Goal: Check status: Check status

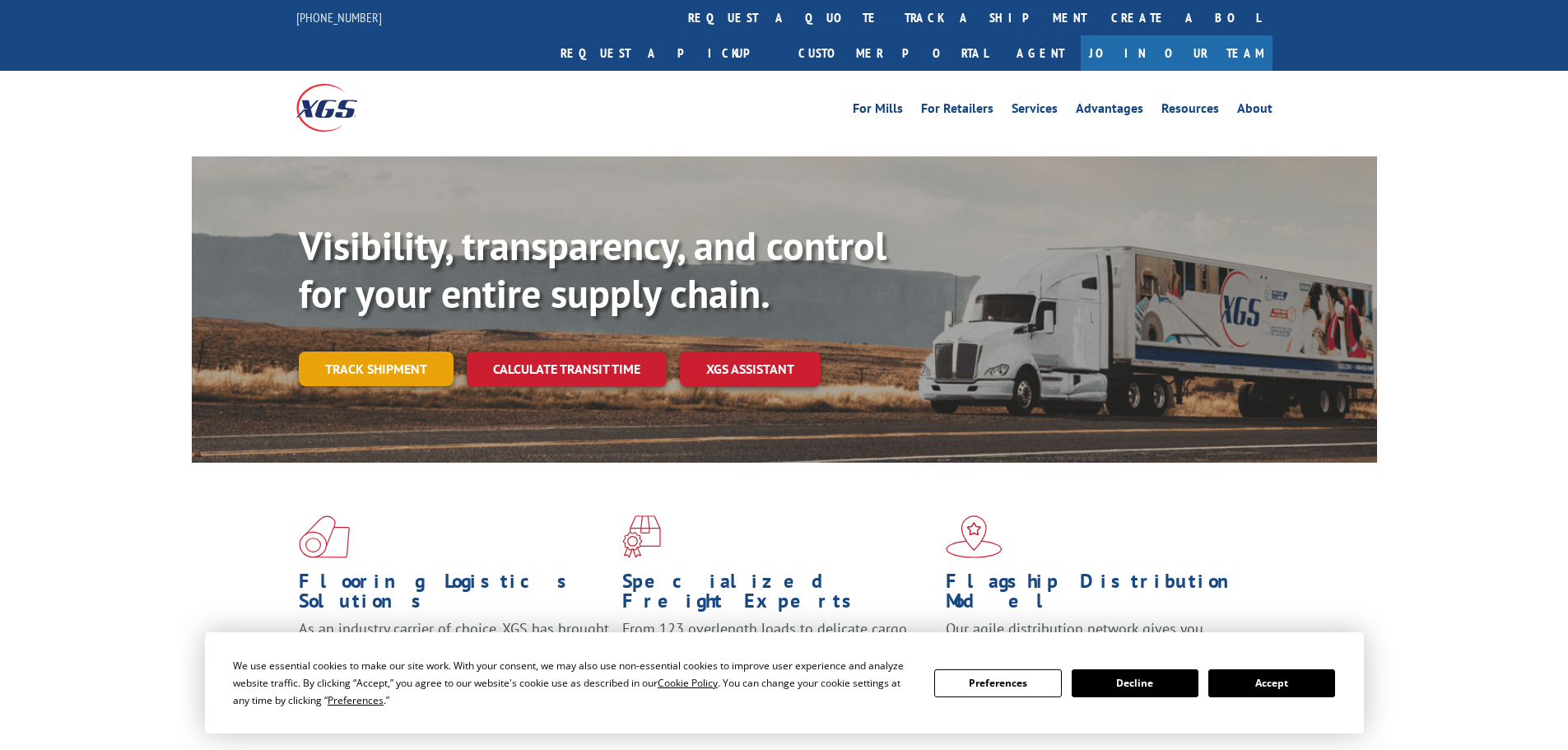
click at [356, 352] on link "Track shipment" at bounding box center [376, 369] width 155 height 34
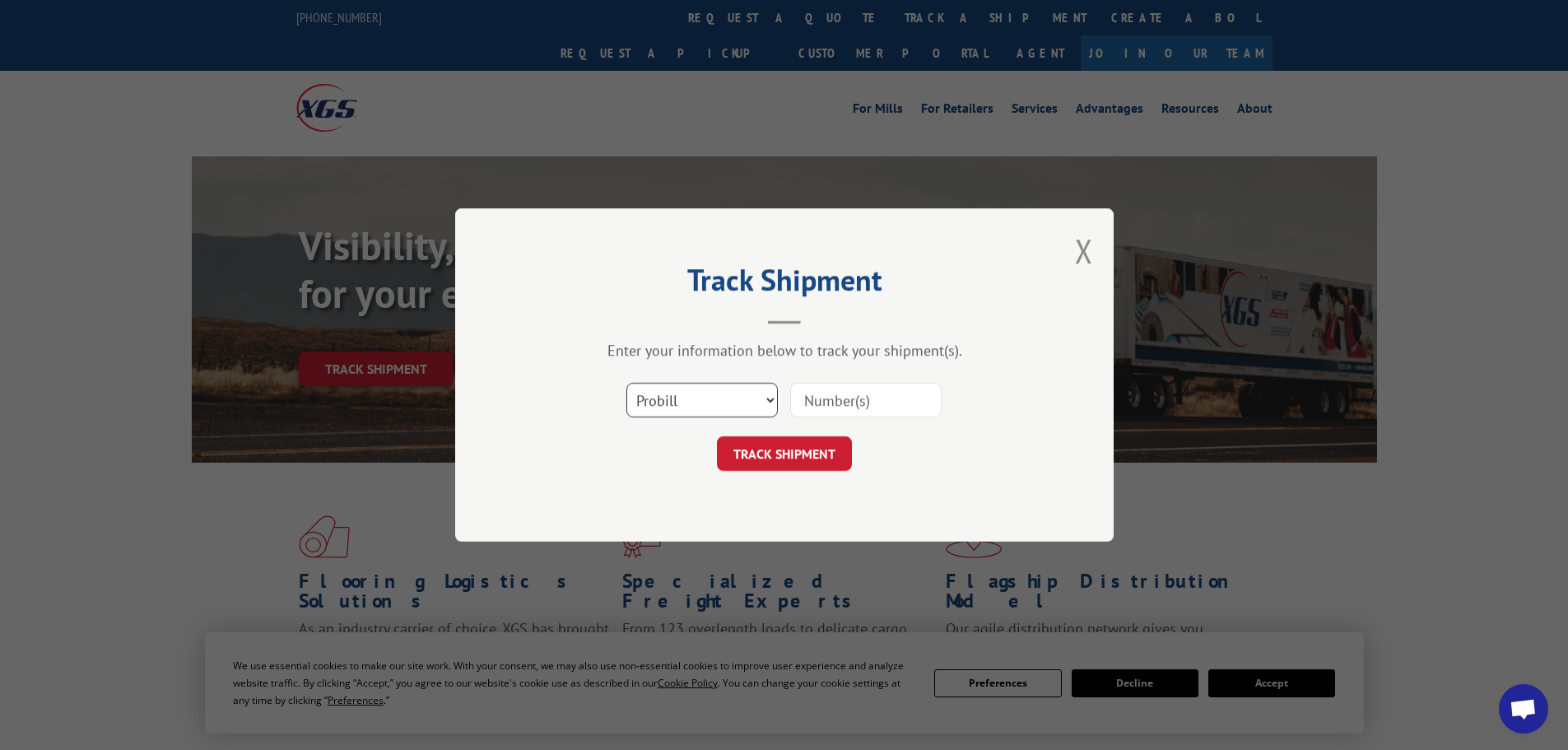
click at [641, 395] on select "Select category... Probill BOL PO" at bounding box center [702, 400] width 152 height 34
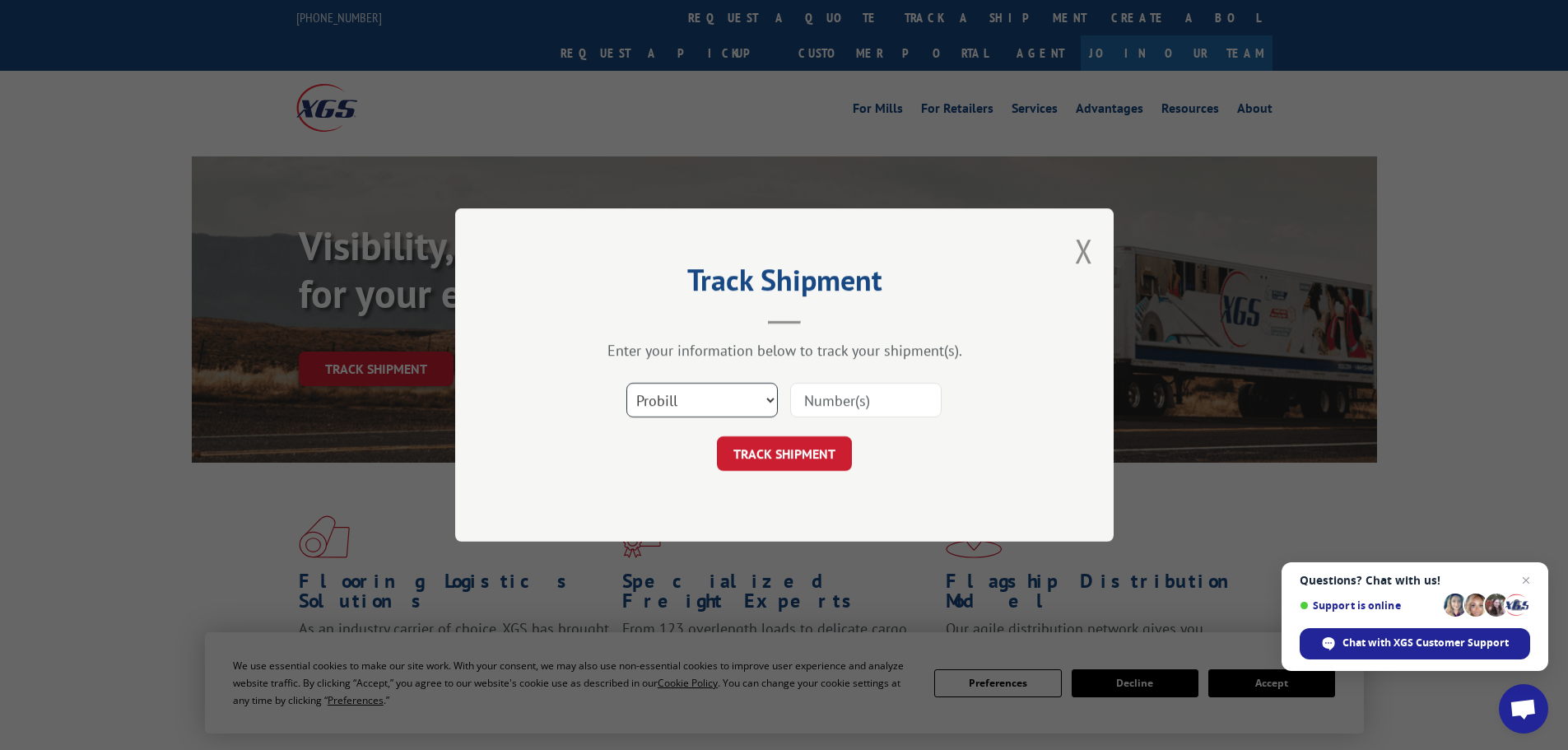
select select "po"
click at [627, 383] on select "Select category... Probill BOL PO" at bounding box center [702, 400] width 152 height 34
click at [1531, 576] on span "Close chat" at bounding box center [1527, 581] width 21 height 21
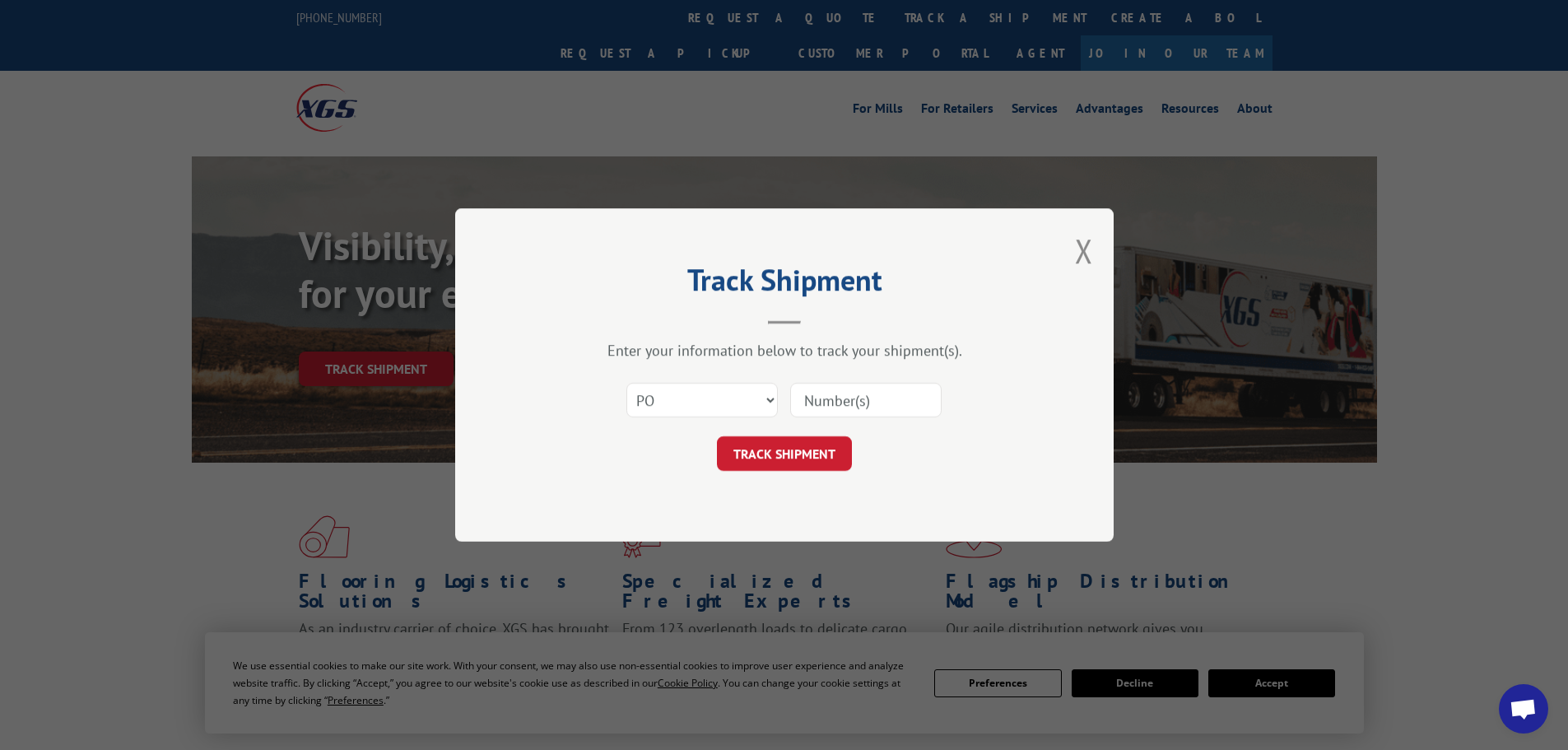
paste input "87508137"
type input "87508137"
click at [794, 471] on button "TRACK SHIPMENT" at bounding box center [784, 454] width 135 height 34
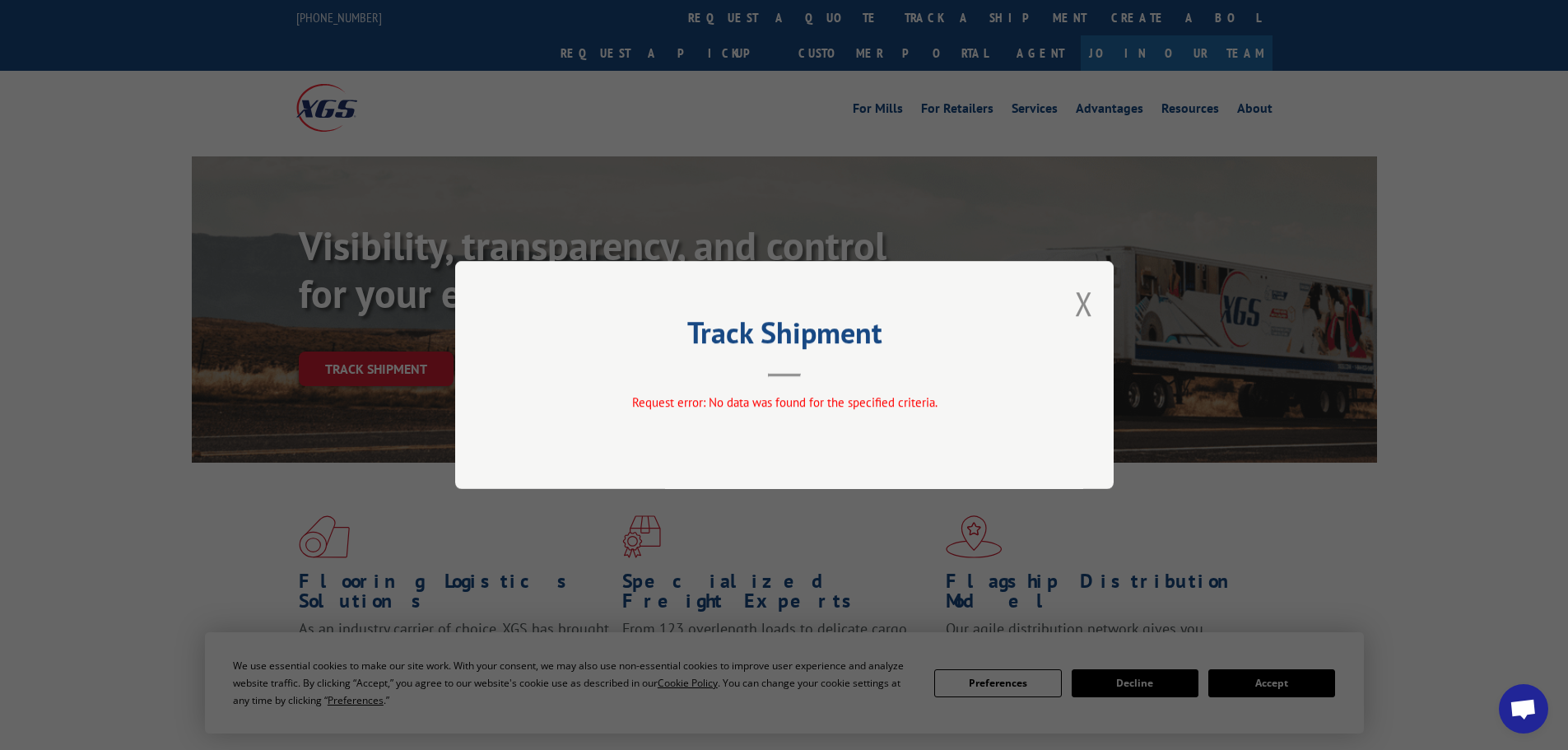
click at [1079, 315] on button "Close modal" at bounding box center [1084, 304] width 18 height 44
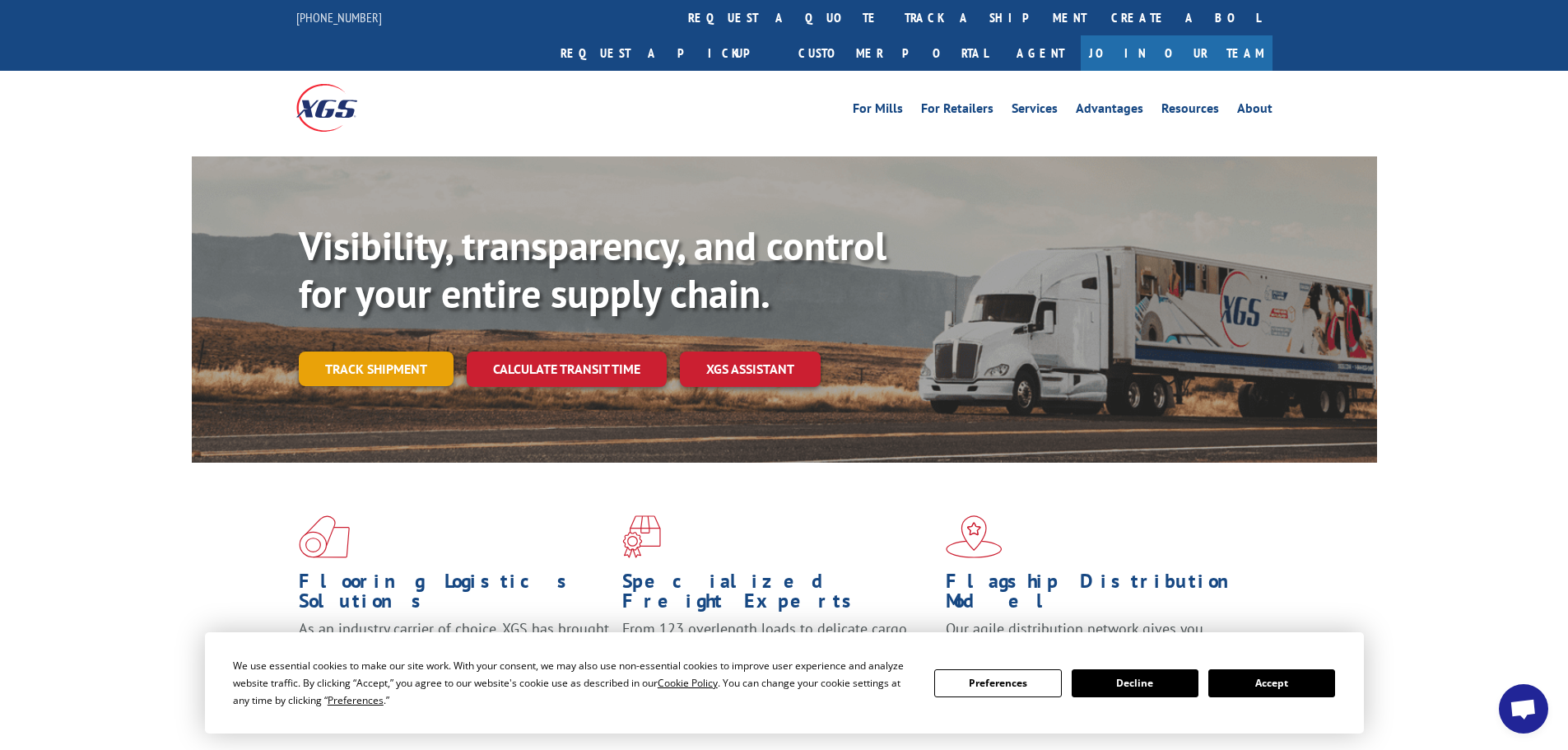
click at [440, 352] on link "Track shipment" at bounding box center [376, 369] width 155 height 34
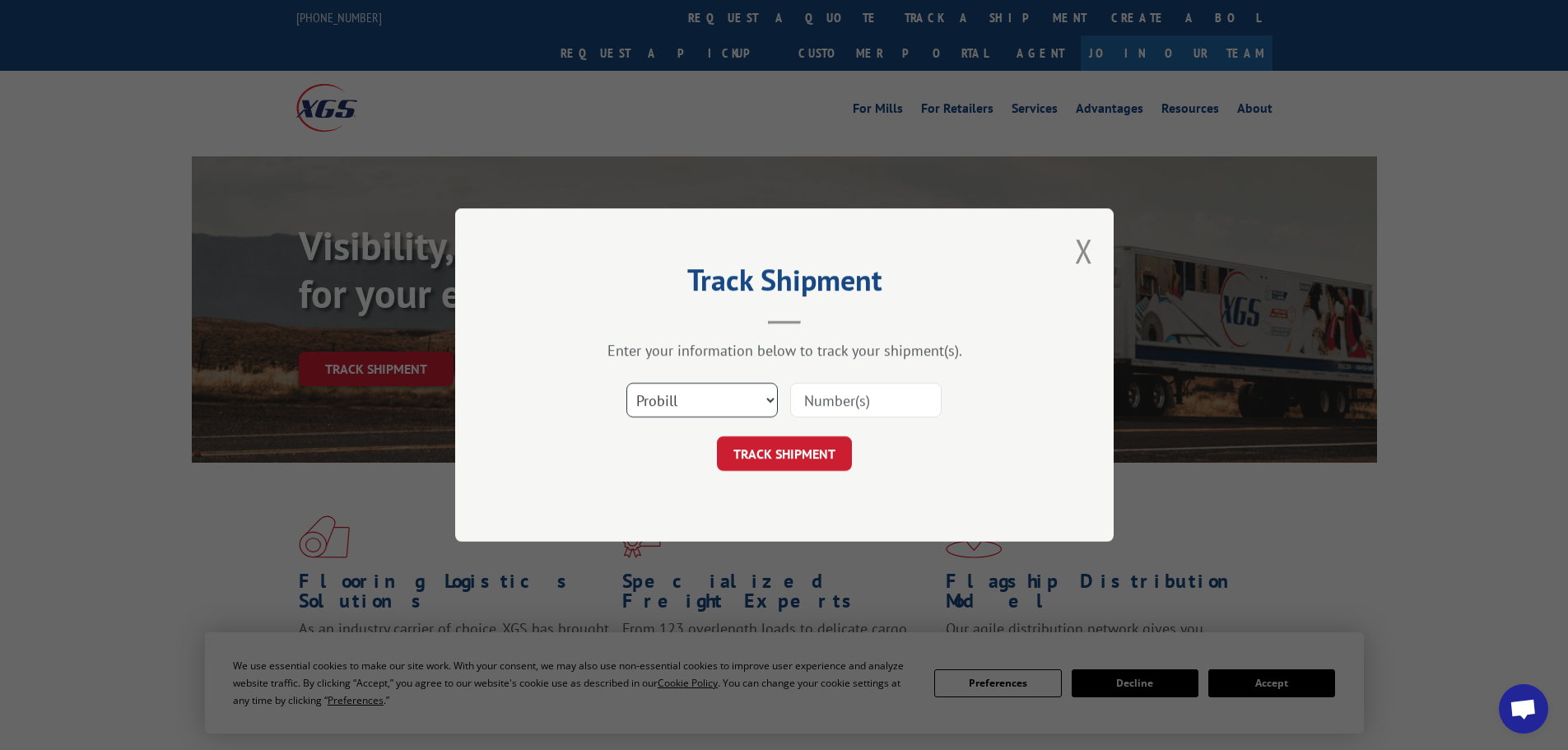
click at [735, 398] on select "Select category... Probill BOL PO" at bounding box center [702, 400] width 152 height 34
select select "po"
click at [627, 383] on select "Select category... Probill BOL PO" at bounding box center [702, 400] width 152 height 34
click at [911, 409] on input at bounding box center [866, 400] width 152 height 34
type input "87508137"
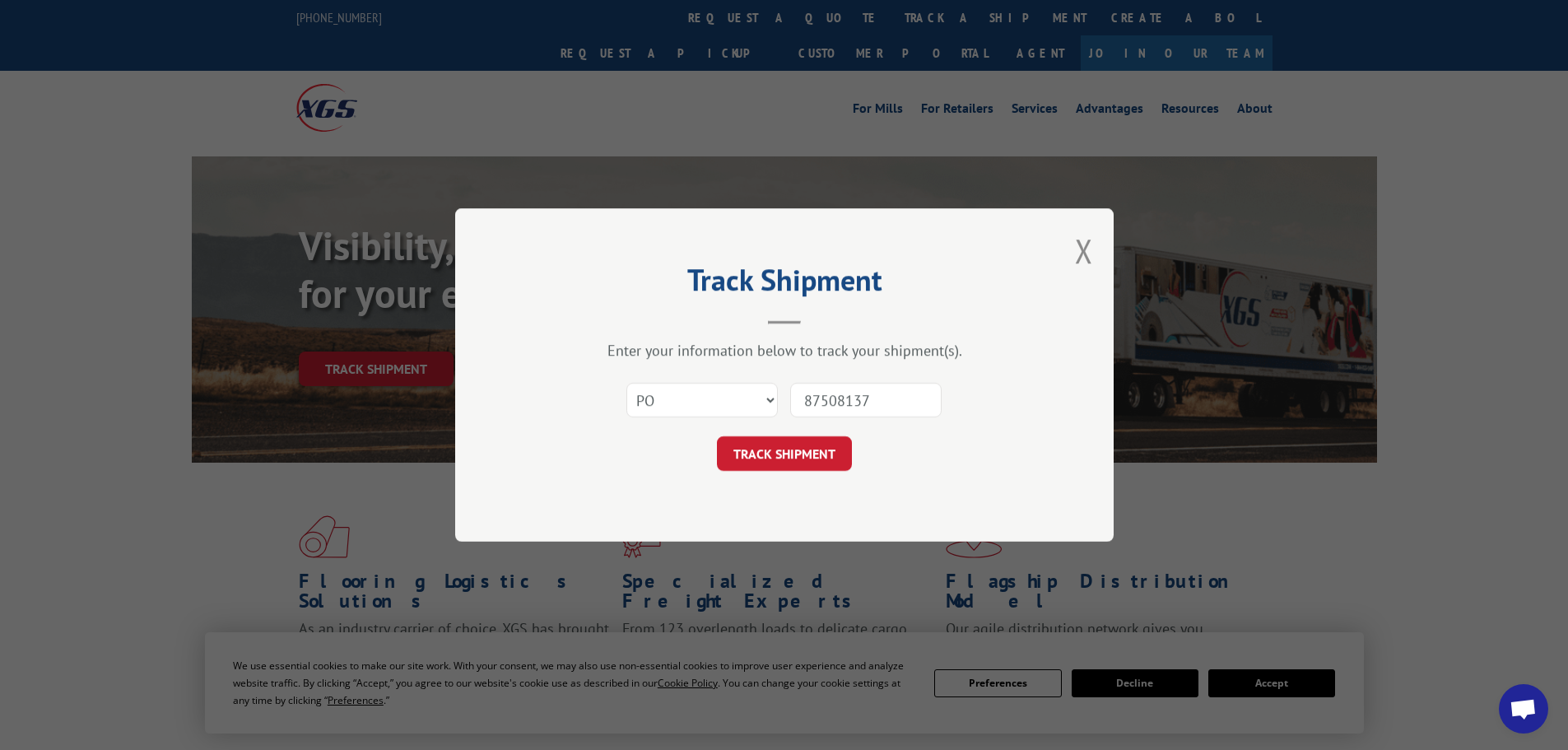
click button "TRACK SHIPMENT" at bounding box center [784, 454] width 135 height 34
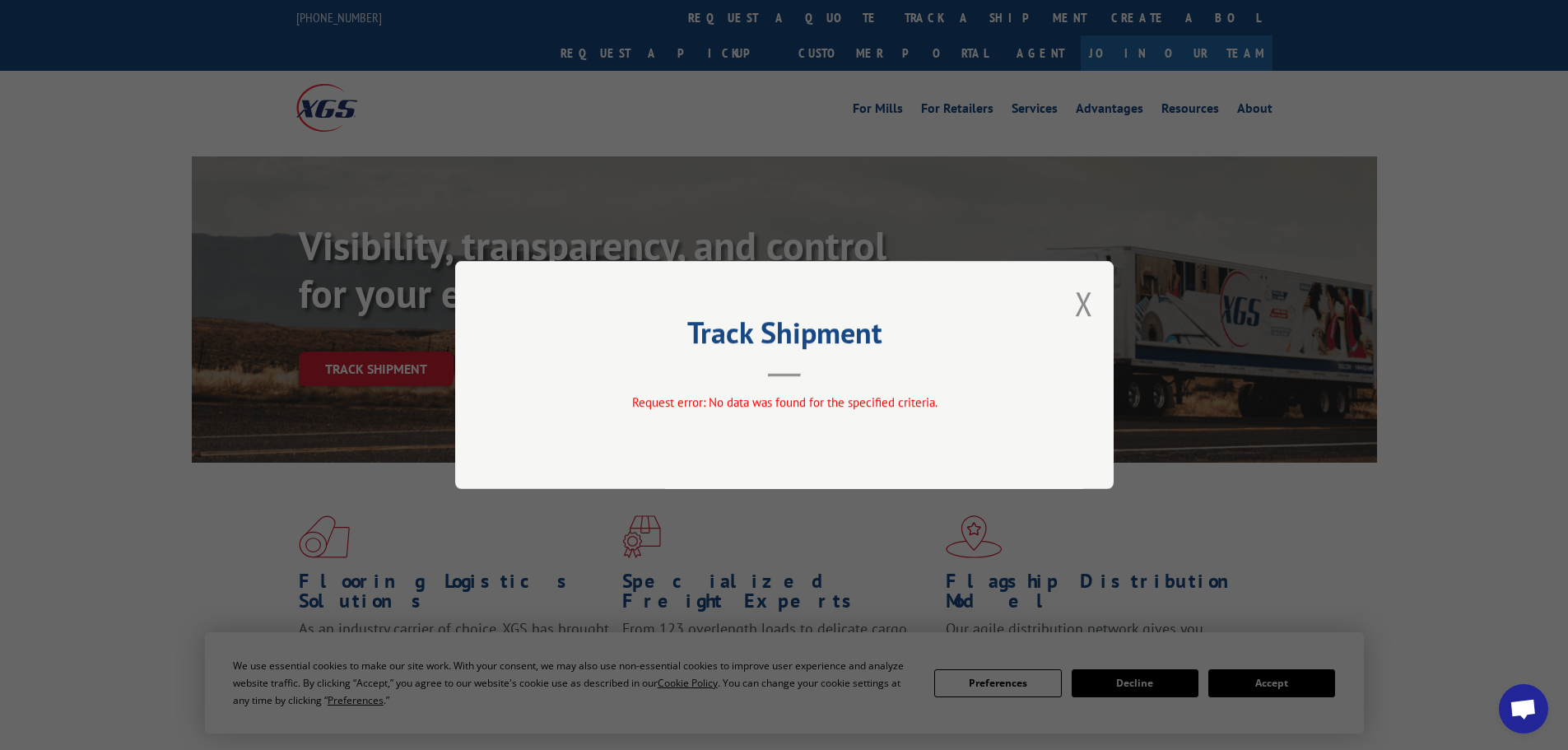
click at [1108, 304] on div "Track Shipment Request error: No data was found for the specified criteria." at bounding box center [784, 375] width 658 height 228
click at [1085, 298] on button "Close modal" at bounding box center [1084, 304] width 18 height 44
